Goal: Register for event/course

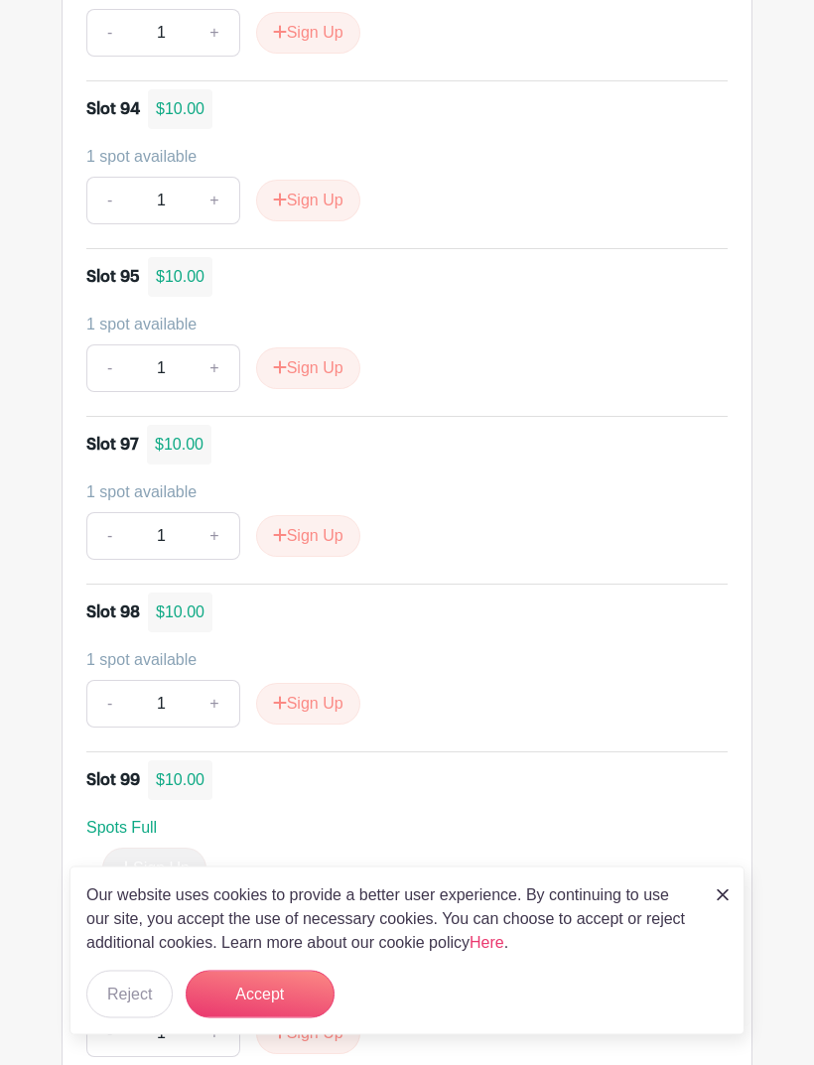
scroll to position [8457, 0]
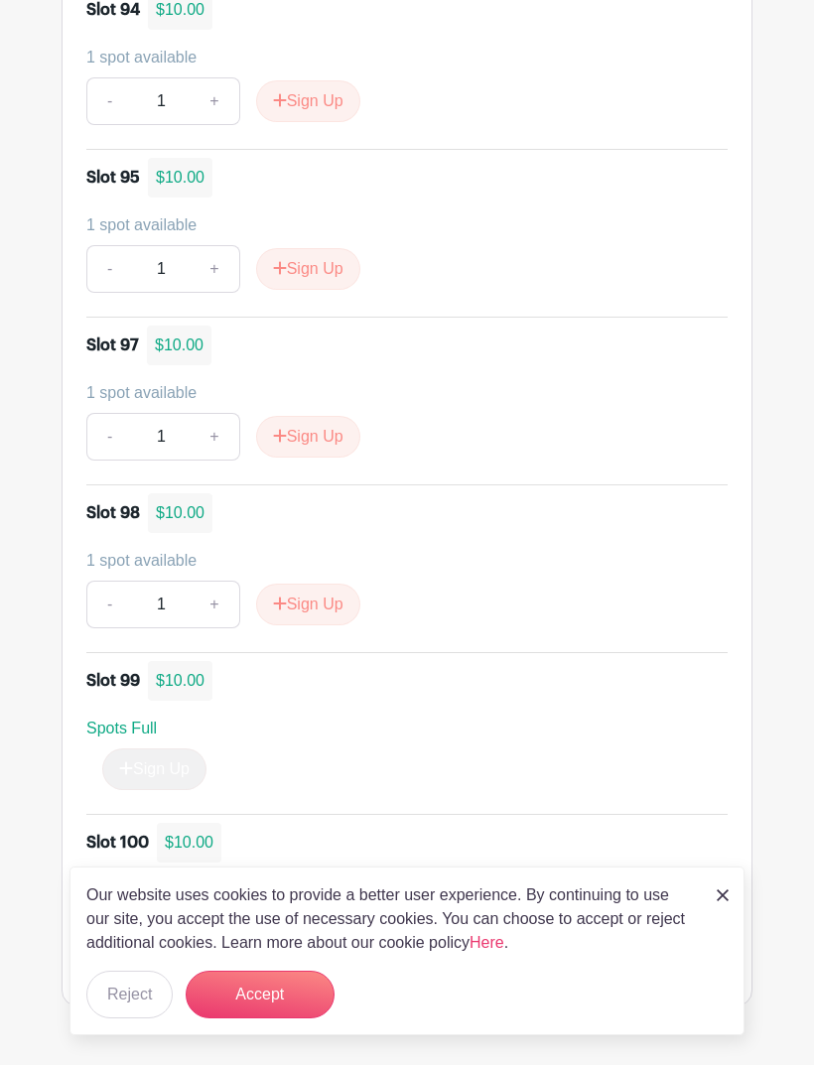
click at [298, 917] on button "Sign Up" at bounding box center [308, 934] width 104 height 42
click at [241, 1019] on button "Accept" at bounding box center [260, 995] width 149 height 48
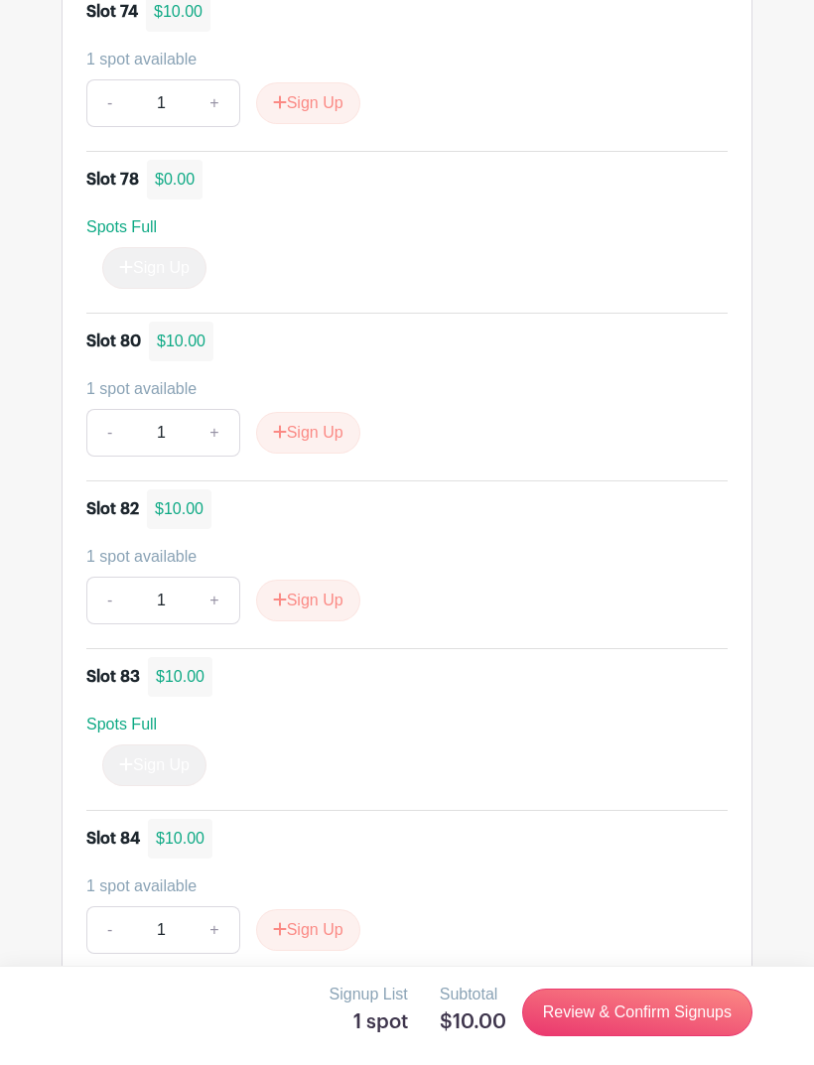
scroll to position [6625, 0]
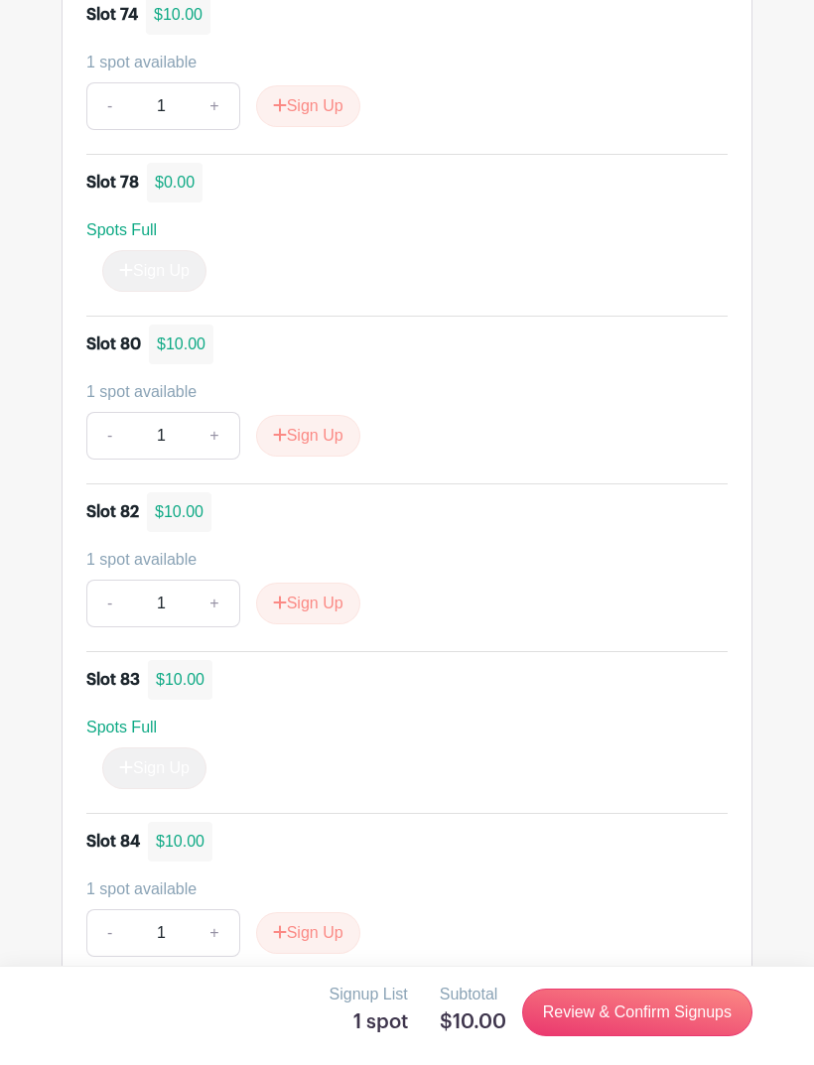
click at [321, 611] on button "Sign Up" at bounding box center [308, 604] width 104 height 42
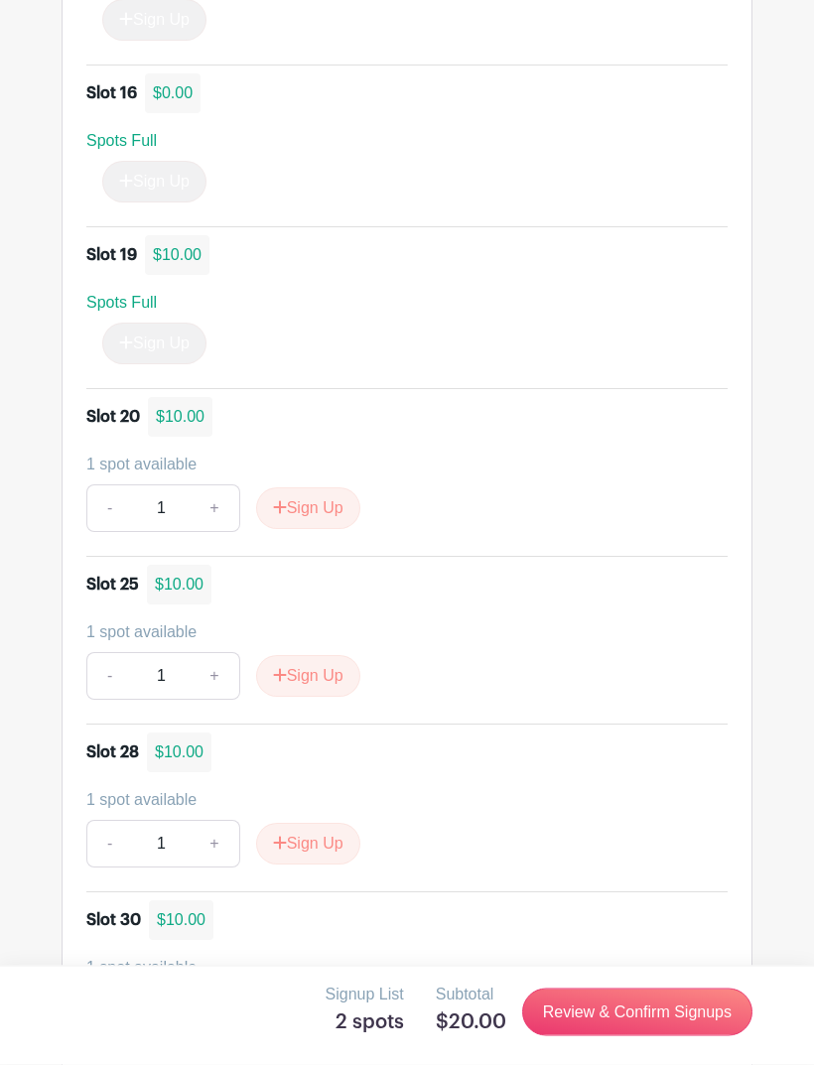
scroll to position [2434, 0]
click at [330, 686] on button "Sign Up" at bounding box center [308, 677] width 104 height 42
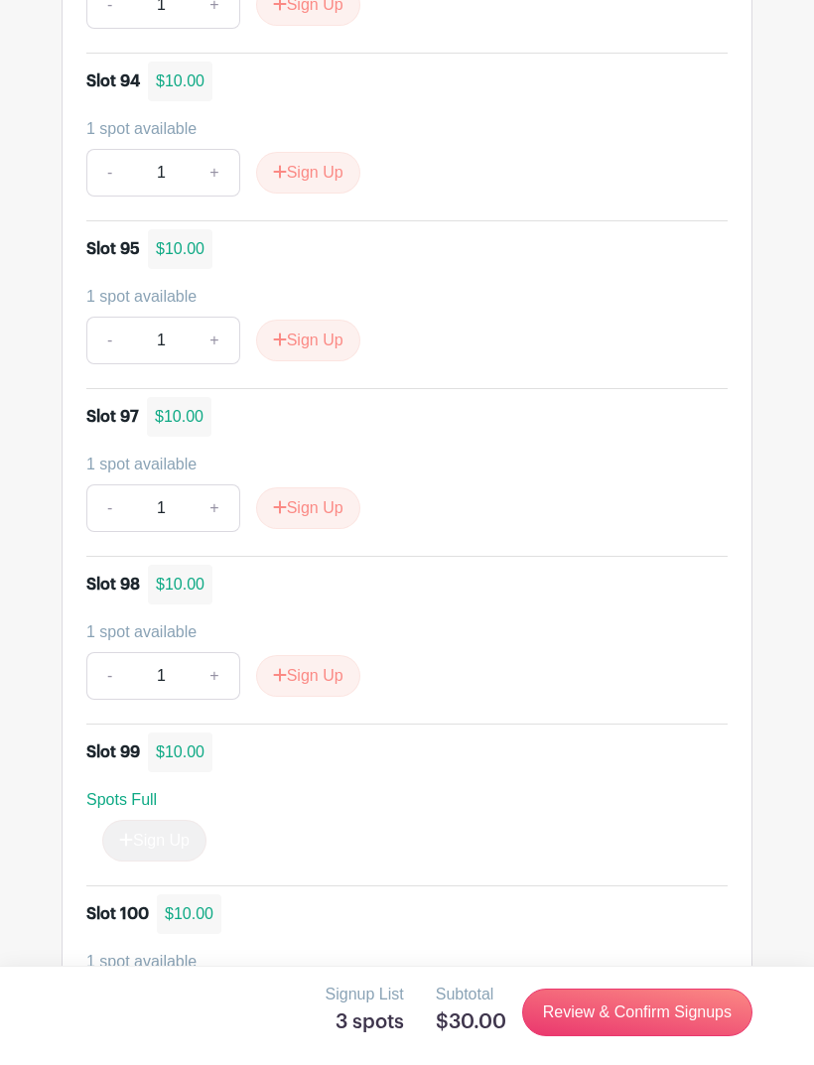
scroll to position [8391, 0]
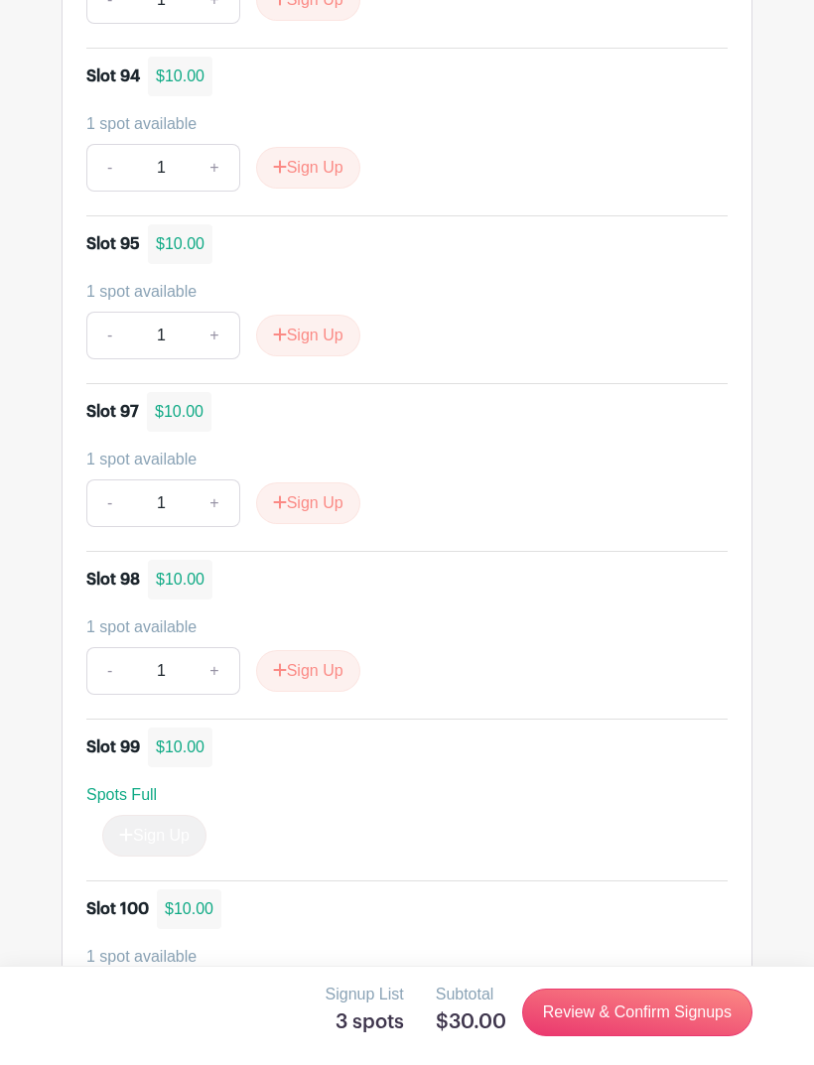
click at [582, 1037] on link "Review & Confirm Signups" at bounding box center [637, 1013] width 230 height 48
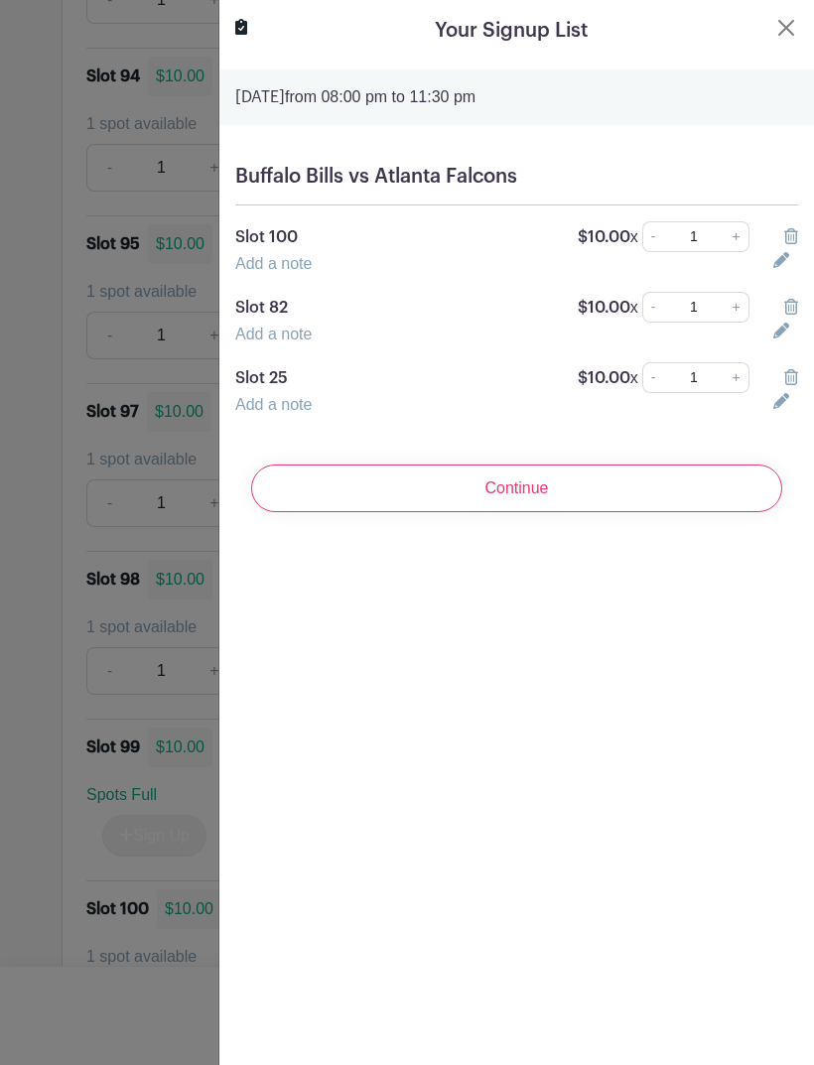
click at [785, 263] on icon at bounding box center [781, 260] width 16 height 16
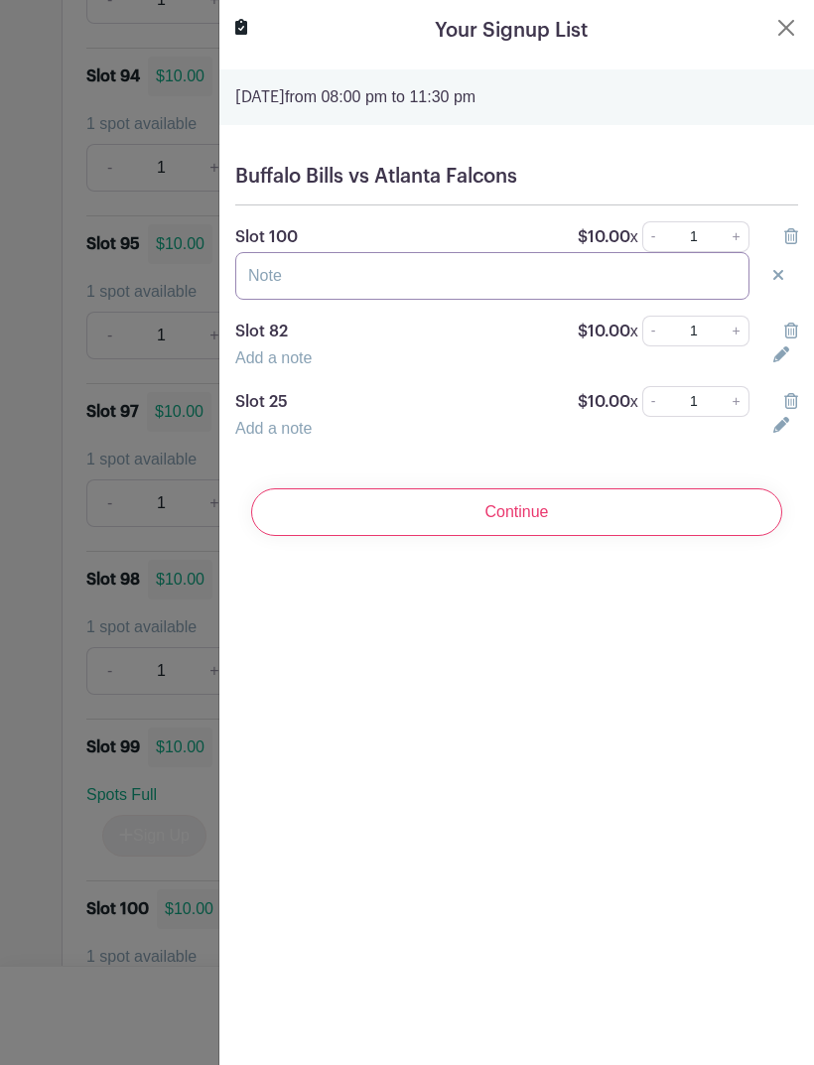
click at [486, 270] on input "text" at bounding box center [492, 276] width 514 height 48
type input "[PERSON_NAME]"
click at [773, 352] on icon at bounding box center [781, 355] width 16 height 16
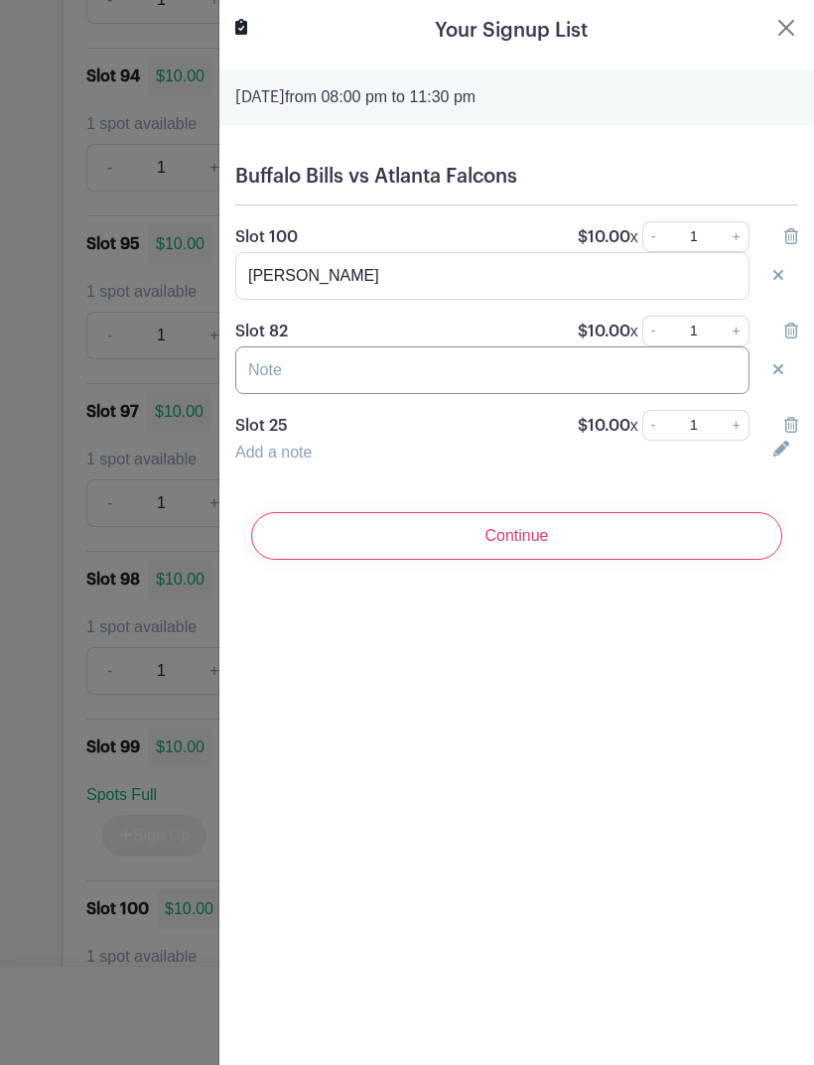
click at [472, 372] on input "text" at bounding box center [492, 371] width 514 height 48
type input "[PERSON_NAME]"
click at [774, 452] on icon at bounding box center [781, 449] width 16 height 16
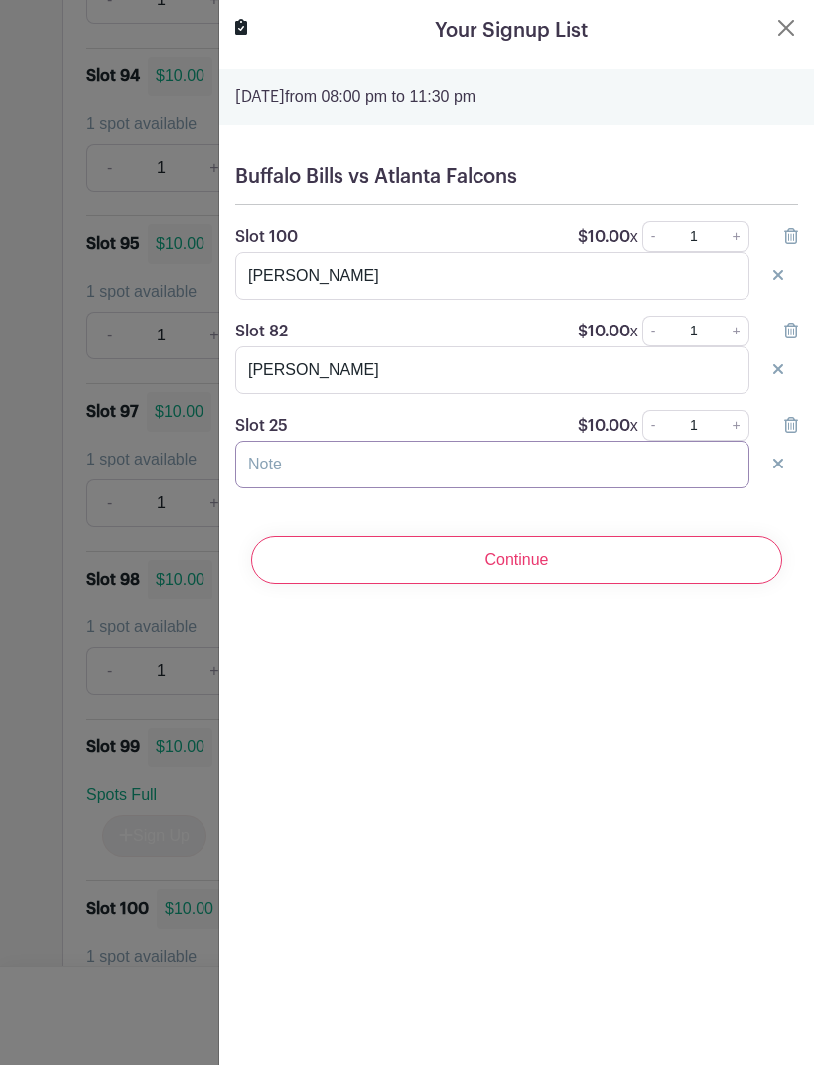
click at [395, 451] on input "text" at bounding box center [492, 465] width 514 height 48
type input "[PERSON_NAME]"
click at [549, 562] on input "Continue" at bounding box center [516, 560] width 531 height 48
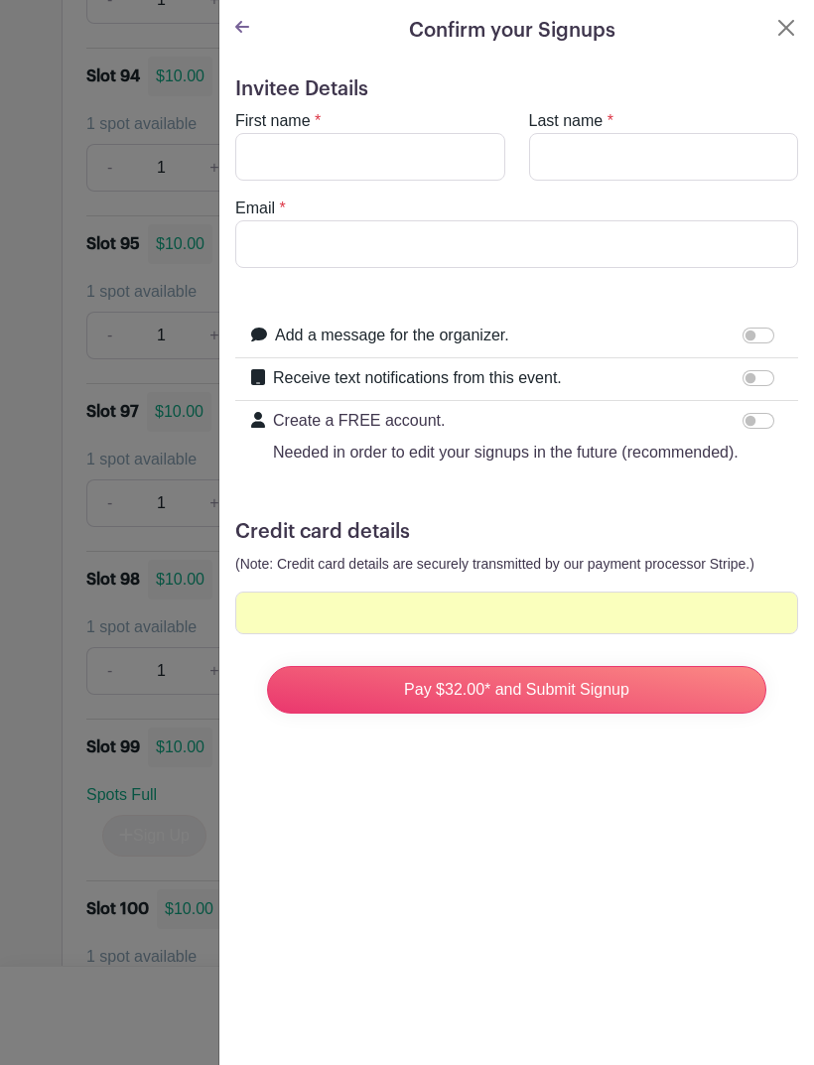
click at [524, 682] on input "Pay $32.00* and Submit Signup" at bounding box center [516, 690] width 499 height 48
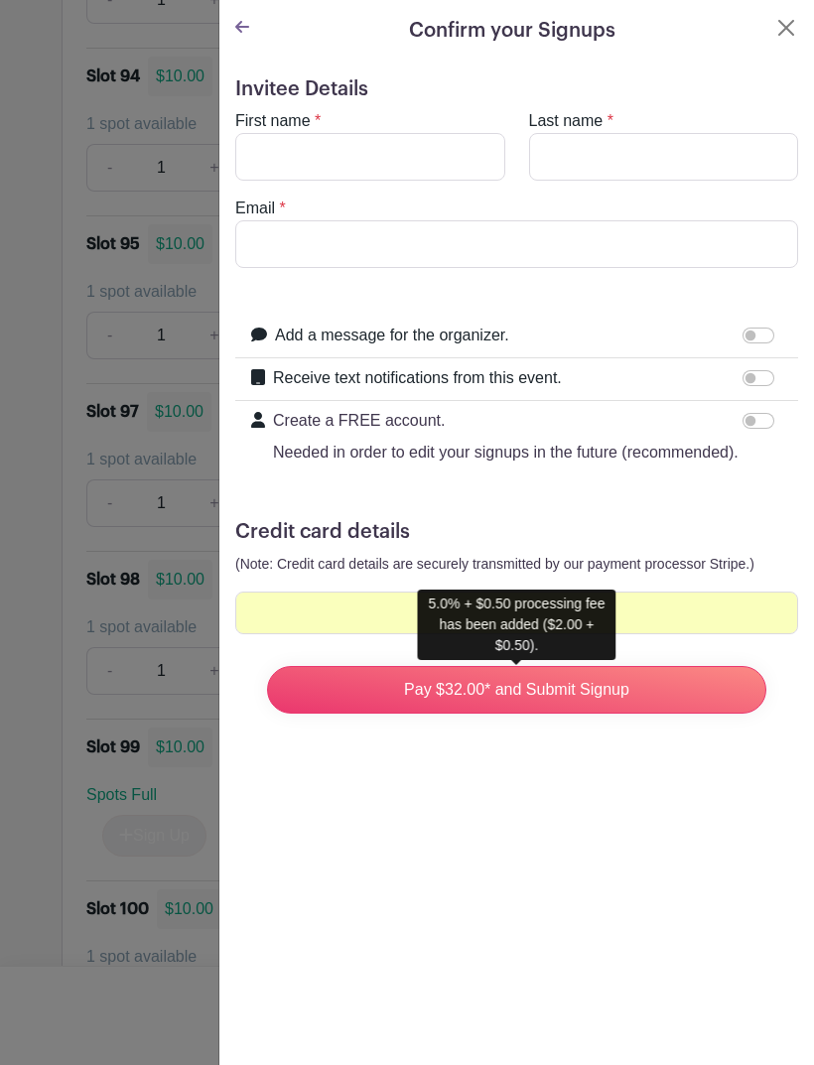
click at [513, 689] on input "Pay $32.00* and Submit Signup" at bounding box center [516, 690] width 499 height 48
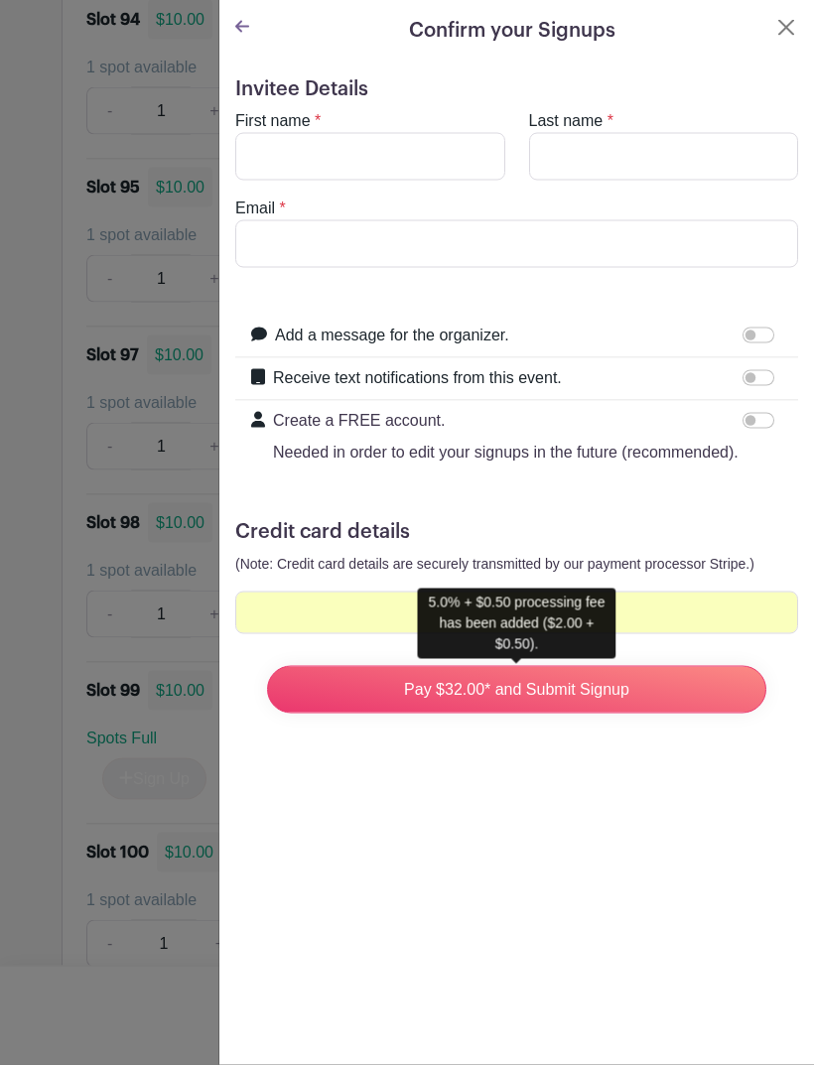
scroll to position [8457, 0]
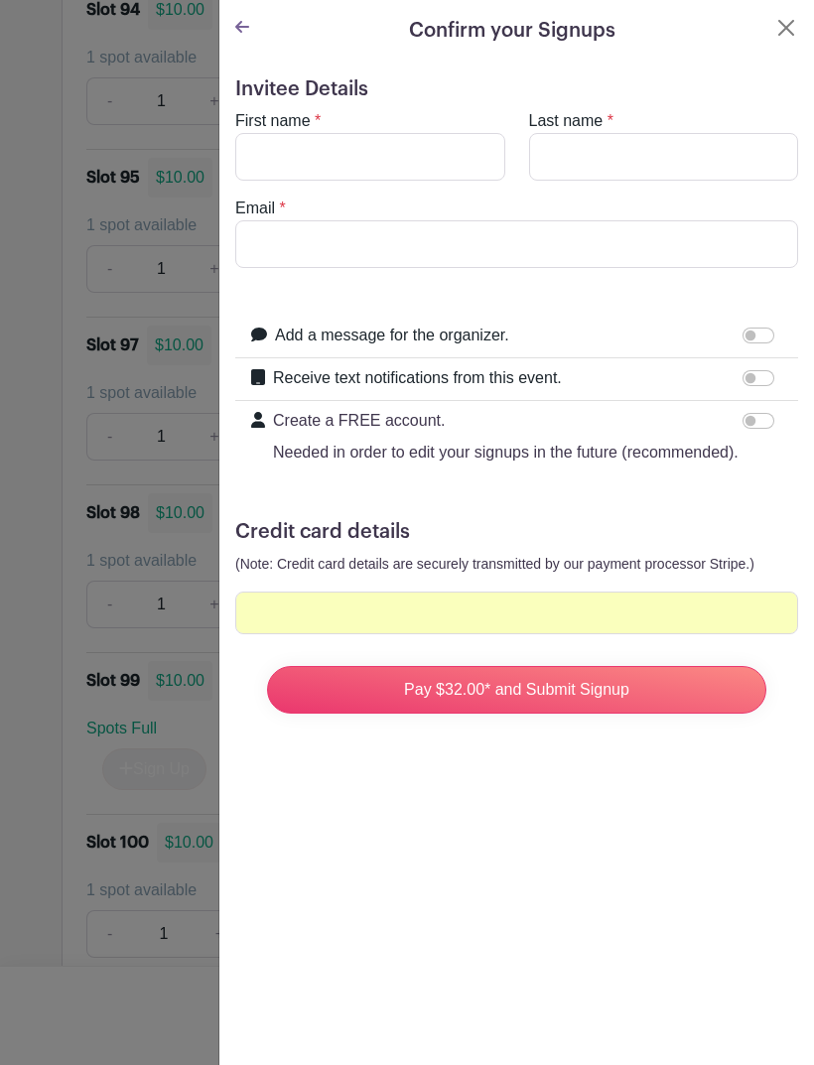
click at [593, 680] on input "Pay $32.00* and Submit Signup" at bounding box center [516, 690] width 499 height 48
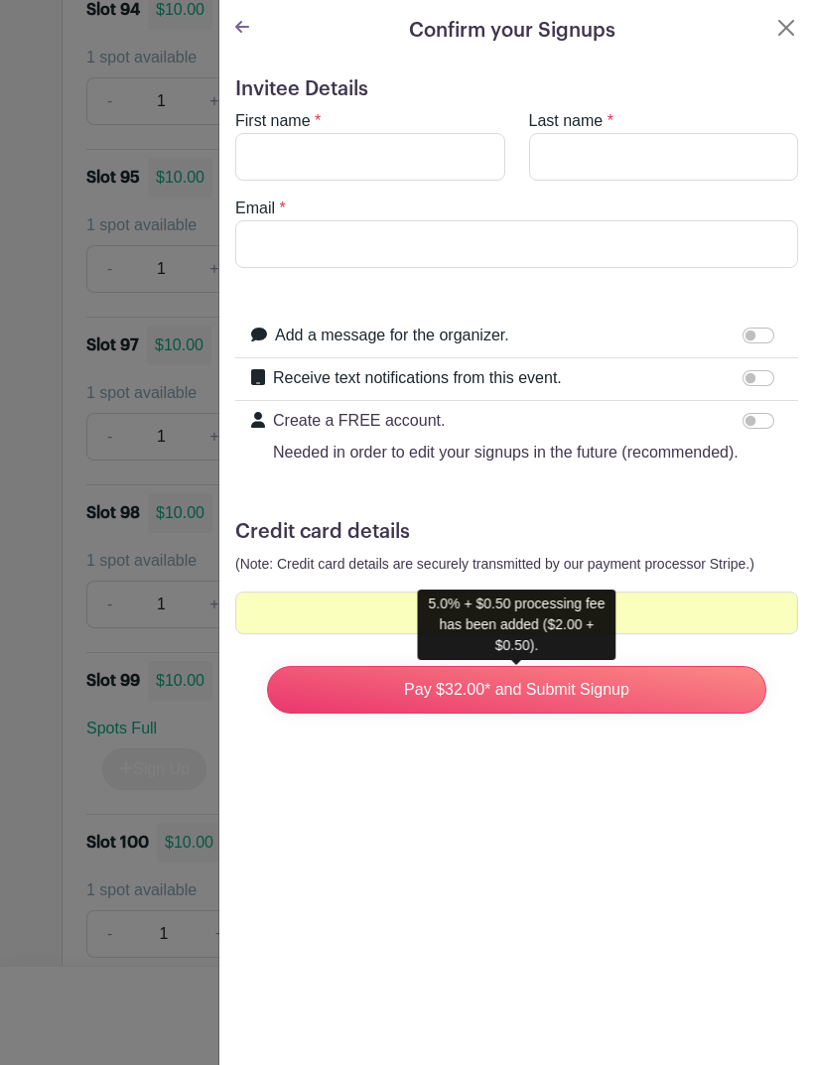
click at [587, 693] on input "Pay $32.00* and Submit Signup" at bounding box center [516, 690] width 499 height 48
type input "[PERSON_NAME]"
click at [613, 169] on input "Last name" at bounding box center [664, 157] width 270 height 48
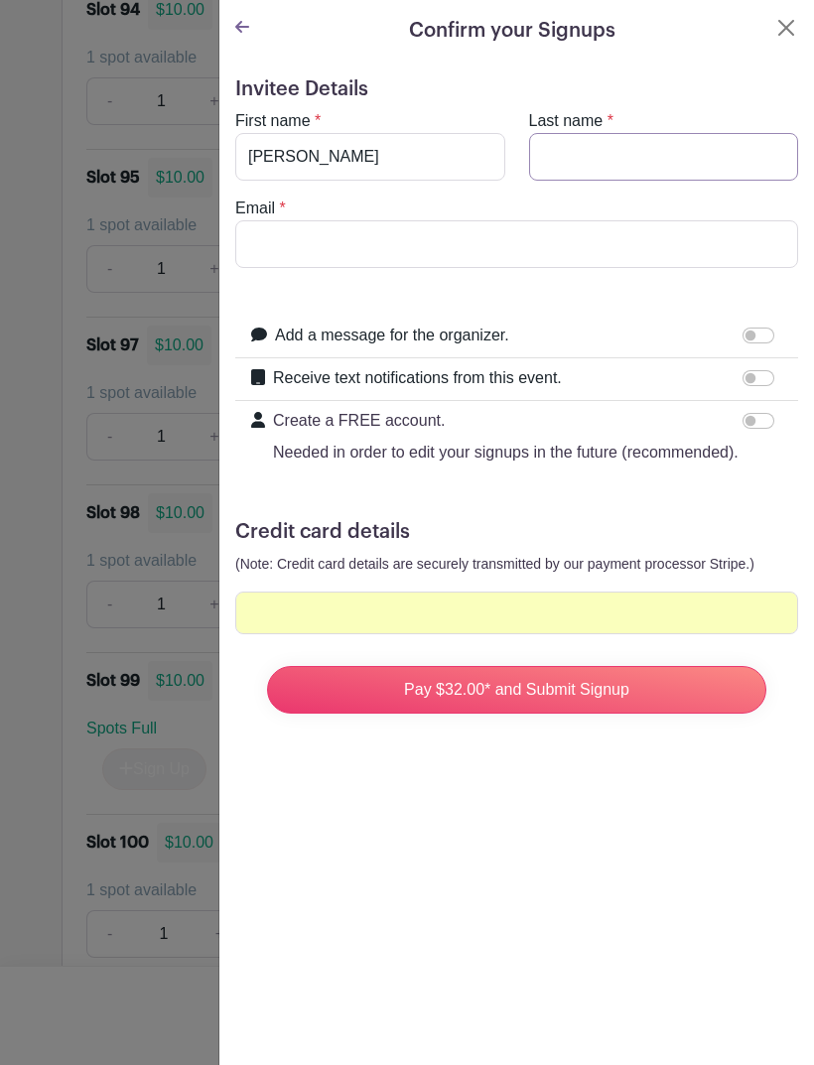
type input "R"
type input "Roman"
type input "d"
type input "[EMAIL_ADDRESS][DOMAIN_NAME]"
click at [574, 692] on input "Pay $32.00* and Submit Signup" at bounding box center [516, 690] width 499 height 48
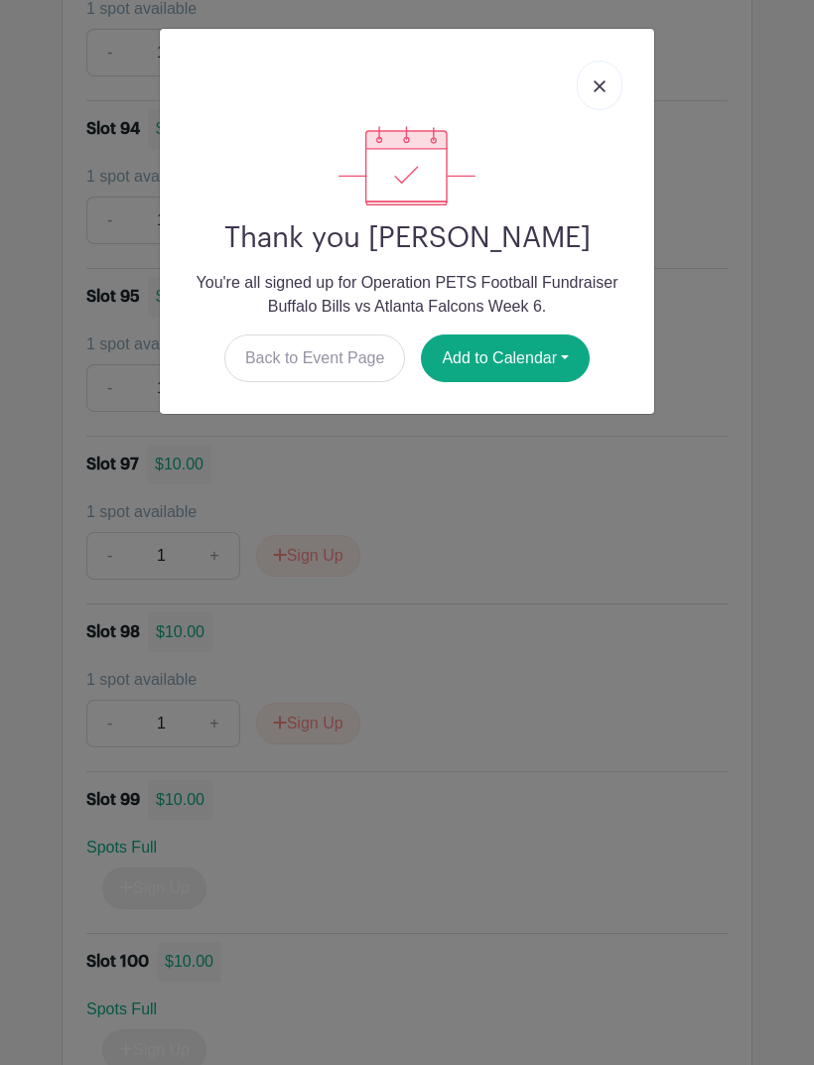
click at [592, 671] on div "Thank you [PERSON_NAME] You're all signed up for Operation PETS Football Fundra…" at bounding box center [407, 532] width 814 height 1065
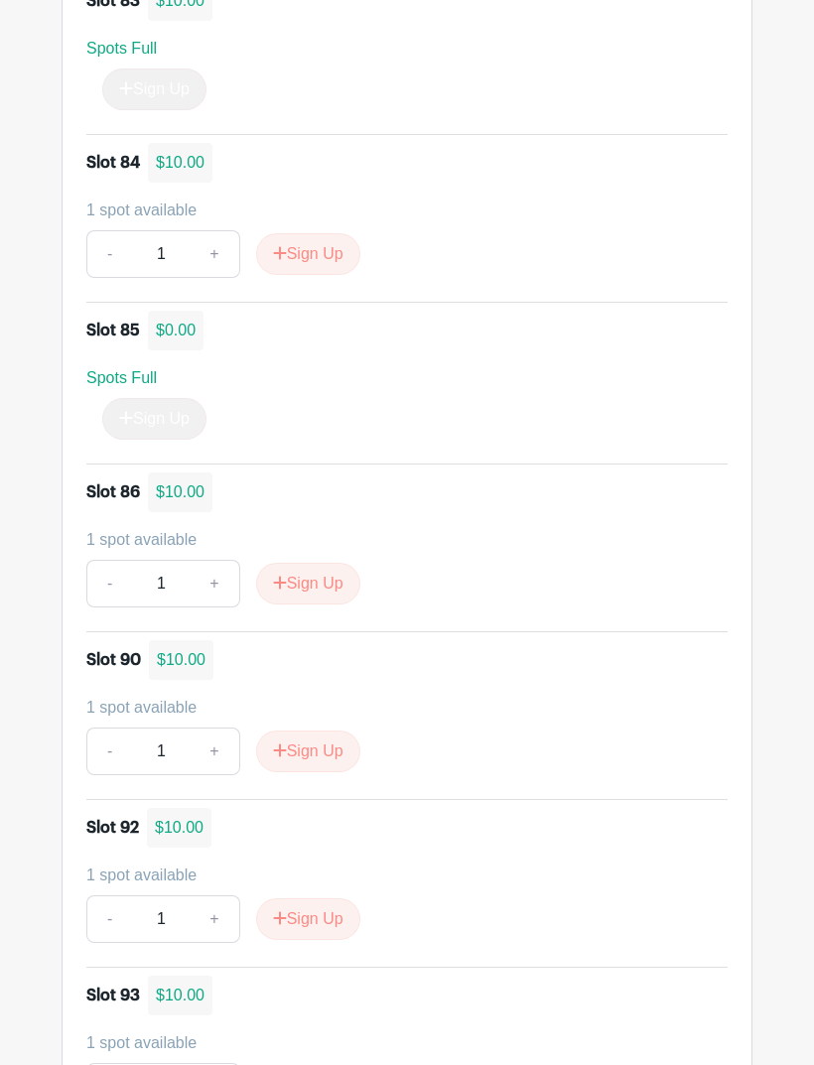
scroll to position [7422, 0]
